Goal: Task Accomplishment & Management: Manage account settings

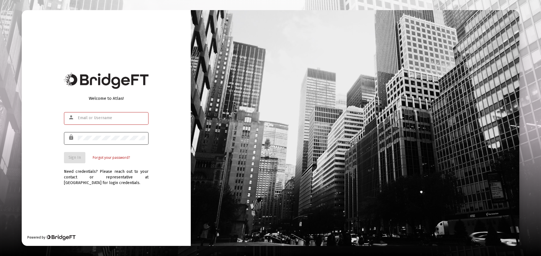
type input "[EMAIL_ADDRESS][DOMAIN_NAME]"
click at [72, 160] on button "Sign In" at bounding box center [74, 157] width 21 height 11
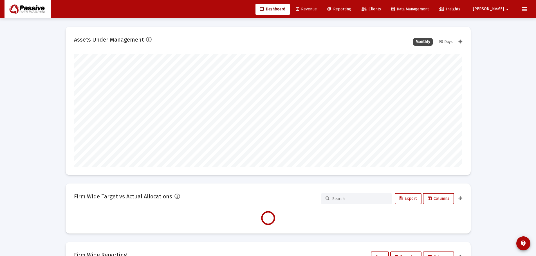
type input "[DATE]"
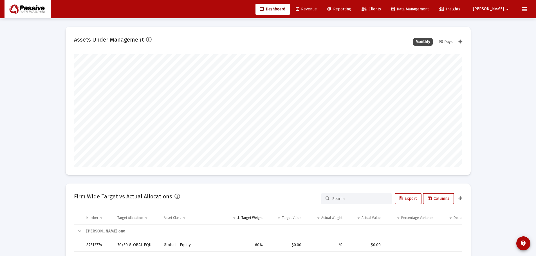
click at [317, 7] on span "Revenue" at bounding box center [306, 9] width 21 height 5
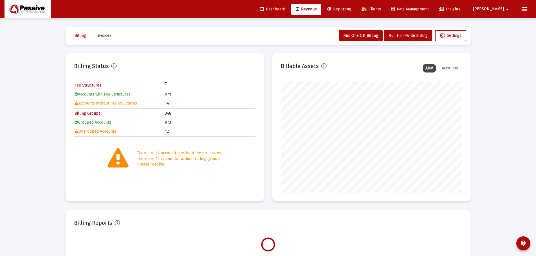
scroll to position [113, 182]
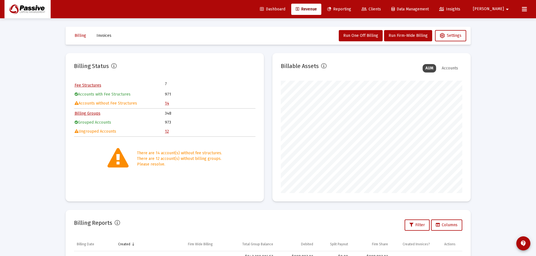
click at [166, 103] on link "14" at bounding box center [167, 103] width 4 height 5
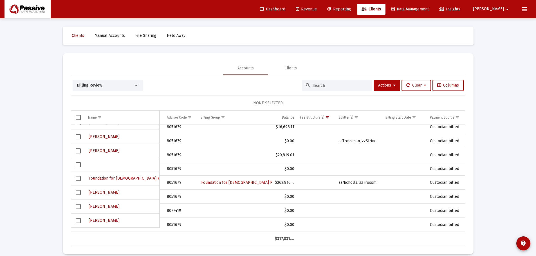
scroll to position [0, 72]
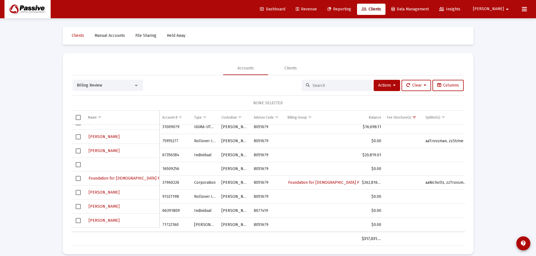
click at [78, 179] on span "Select row" at bounding box center [78, 178] width 5 height 5
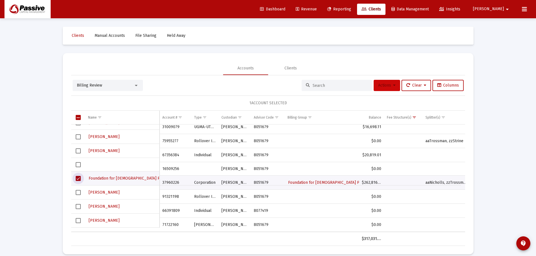
click at [382, 85] on span "Actions" at bounding box center [386, 85] width 17 height 5
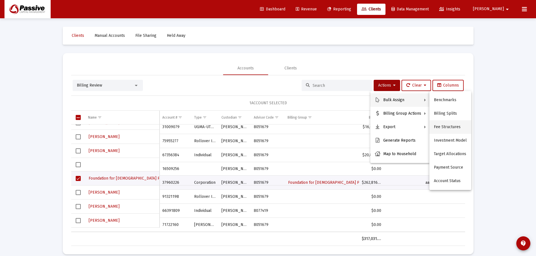
click at [449, 126] on button "Fee Structures" at bounding box center [451, 127] width 42 height 14
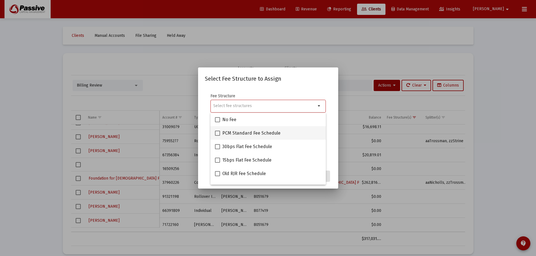
click at [215, 136] on span at bounding box center [217, 133] width 5 height 5
click at [217, 136] on input "PCM Standard Fee Schedule" at bounding box center [217, 136] width 0 height 0
checkbox input "true"
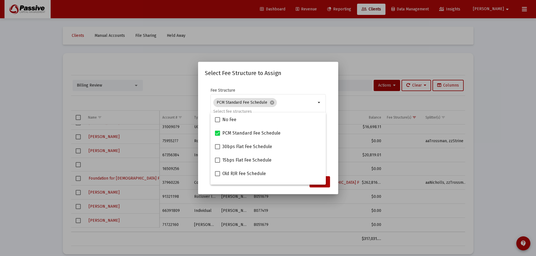
click at [283, 84] on mat-dialog-content "Fee Structure PCM Standard Fee Schedule cancel arrow_drop_down Notes You are as…" at bounding box center [268, 127] width 140 height 91
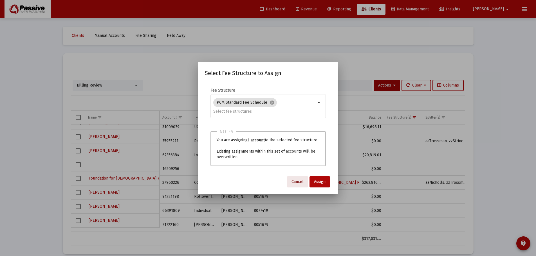
click at [300, 180] on span "Cancel" at bounding box center [298, 182] width 12 height 5
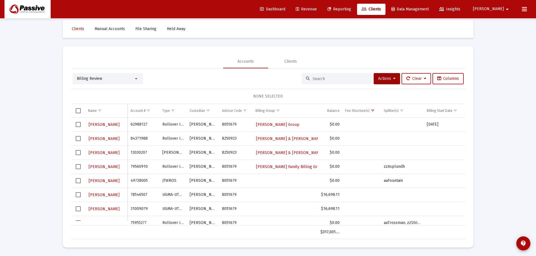
click at [321, 5] on link "Revenue" at bounding box center [306, 9] width 30 height 11
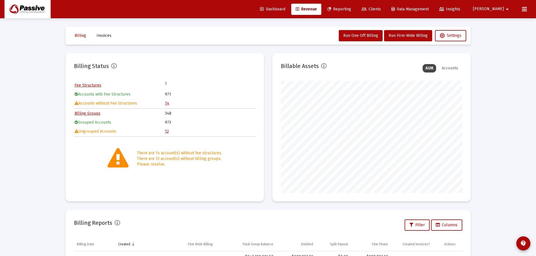
click at [166, 133] on link "12" at bounding box center [167, 131] width 4 height 5
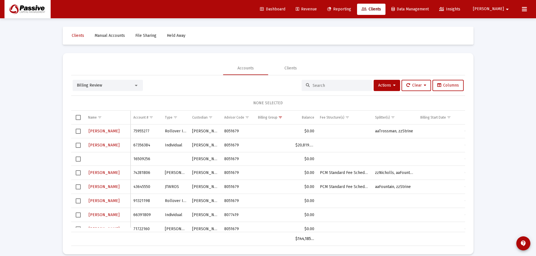
click at [76, 173] on span "Select row" at bounding box center [78, 173] width 5 height 5
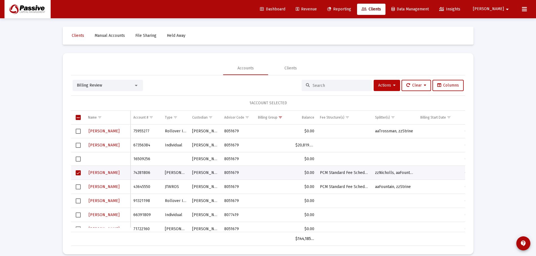
click at [378, 84] on span "Actions" at bounding box center [386, 85] width 17 height 5
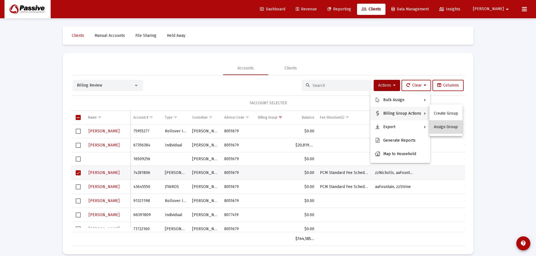
click at [451, 128] on button "Assign Group" at bounding box center [446, 127] width 33 height 14
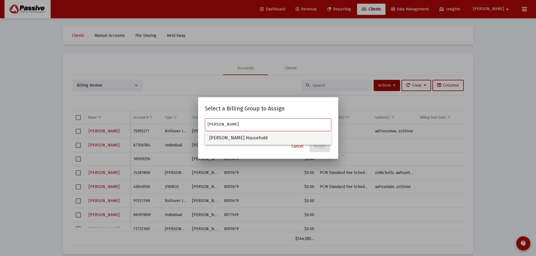
click at [276, 134] on span "[PERSON_NAME] Household" at bounding box center [268, 138] width 118 height 14
type input "[PERSON_NAME] Household"
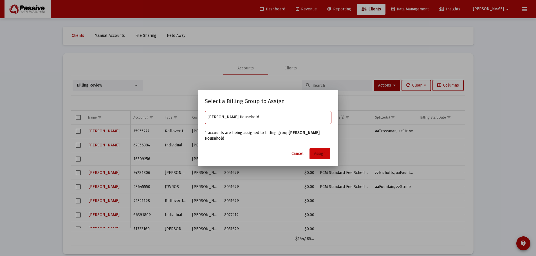
click at [324, 151] on span "Assign" at bounding box center [320, 153] width 12 height 5
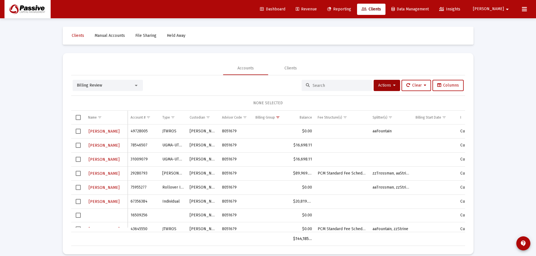
click at [285, 9] on span "Dashboard" at bounding box center [272, 9] width 25 height 5
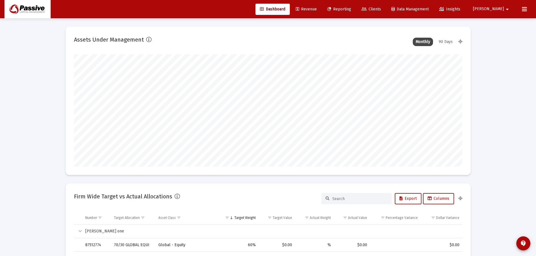
click at [321, 6] on link "Revenue" at bounding box center [306, 9] width 30 height 11
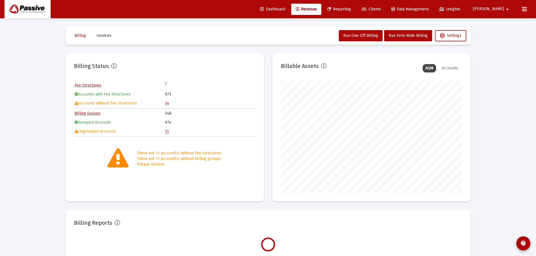
scroll to position [113, 182]
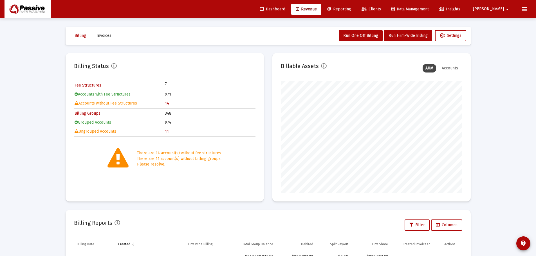
click at [166, 101] on link "14" at bounding box center [167, 103] width 4 height 5
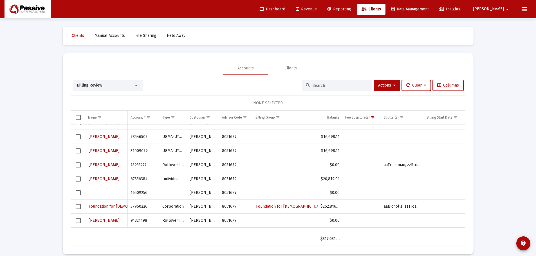
scroll to position [93, 0]
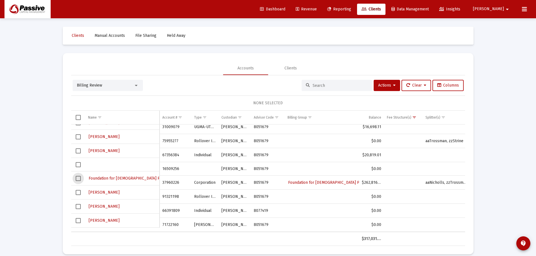
click at [79, 179] on span "Select row" at bounding box center [78, 178] width 5 height 5
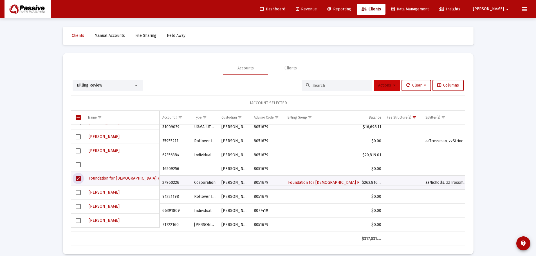
click at [385, 88] on span "Actions" at bounding box center [386, 85] width 17 height 5
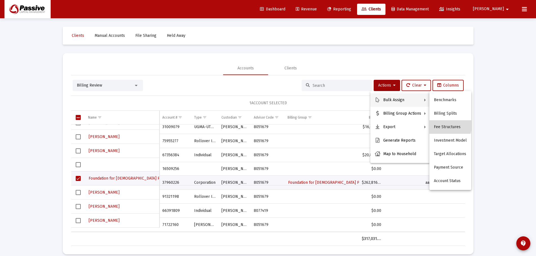
click at [440, 124] on button "Fee Structures" at bounding box center [451, 127] width 42 height 14
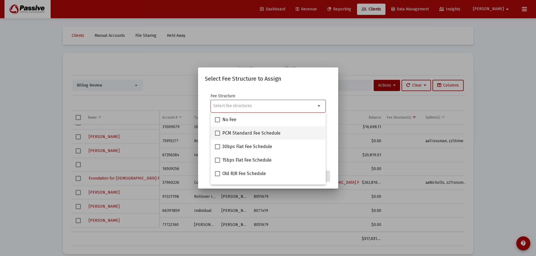
click at [229, 136] on span "PCM Standard Fee Schedule" at bounding box center [251, 133] width 58 height 7
click at [218, 136] on input "PCM Standard Fee Schedule" at bounding box center [217, 136] width 0 height 0
checkbox input "true"
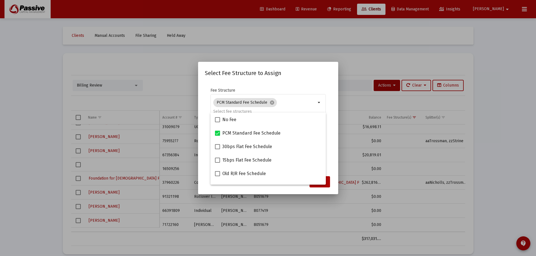
click at [333, 147] on mat-dialog-content "Fee Structure PCM Standard Fee Schedule cancel arrow_drop_down Notes You are as…" at bounding box center [268, 127] width 140 height 91
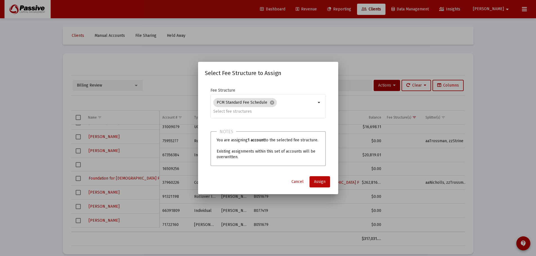
click at [321, 180] on span "Assign" at bounding box center [320, 182] width 12 height 5
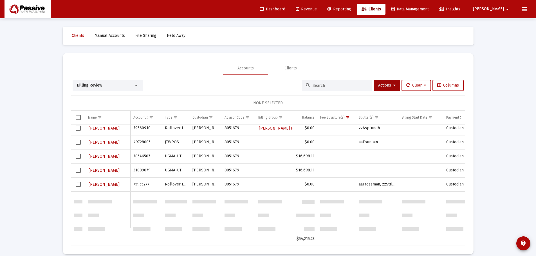
scroll to position [0, 0]
